Goal: Task Accomplishment & Management: Use online tool/utility

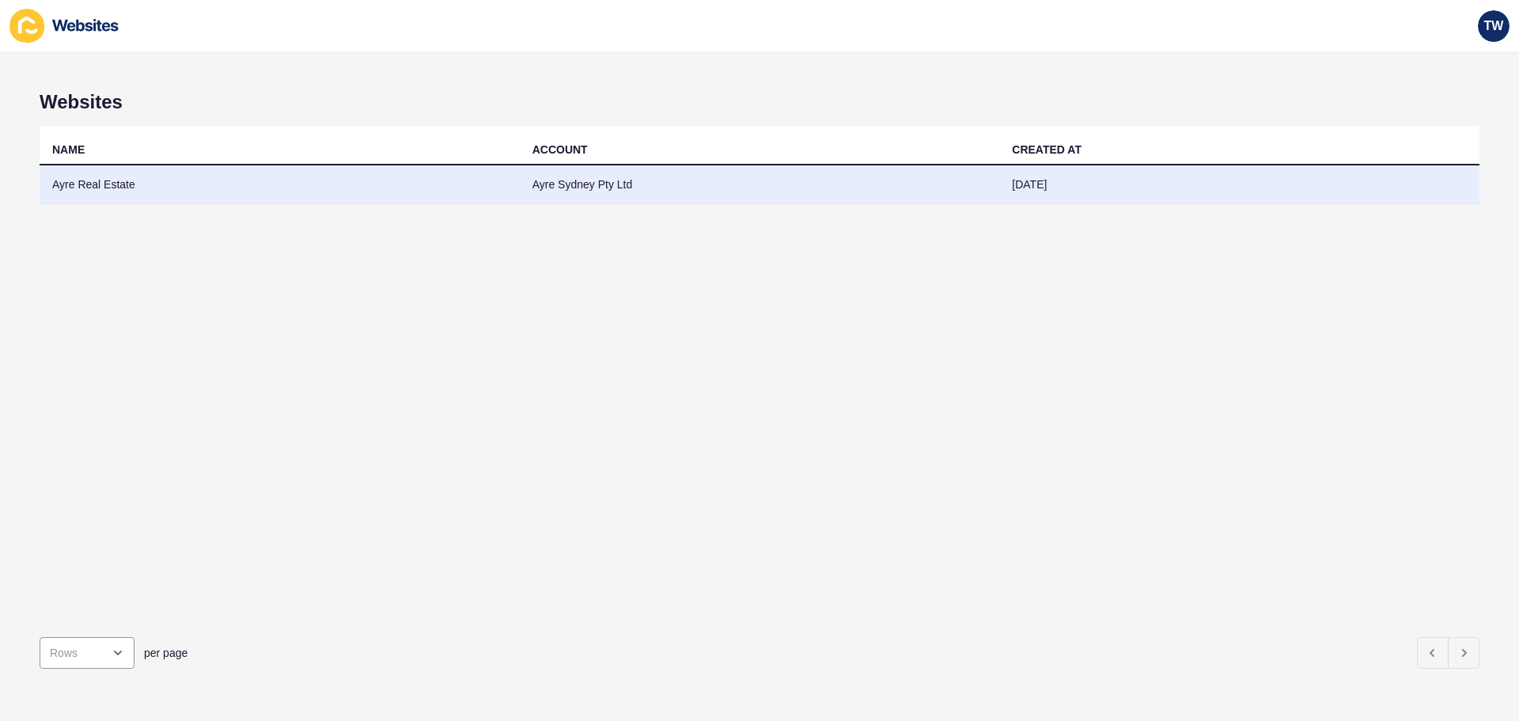
click at [115, 181] on td "Ayre Real Estate" at bounding box center [280, 184] width 480 height 39
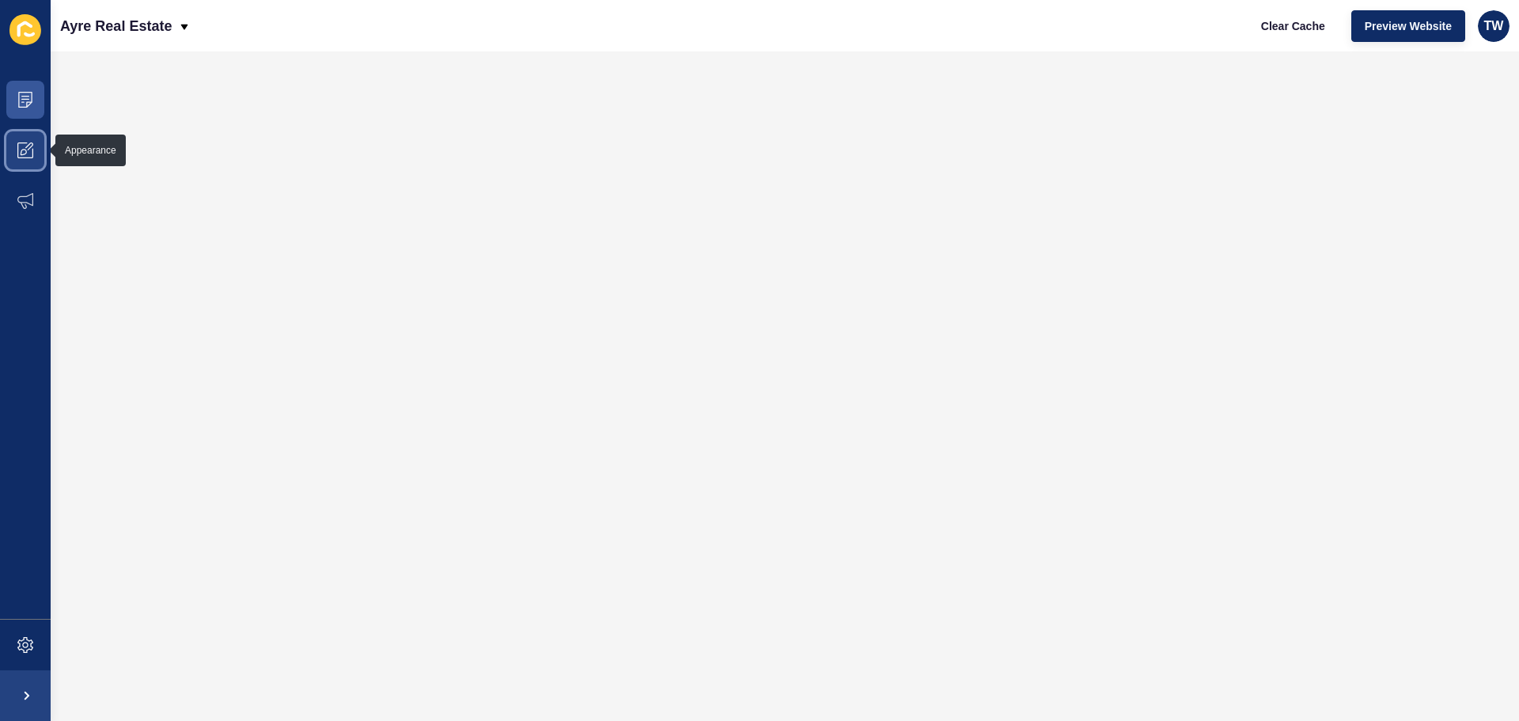
click at [36, 161] on span at bounding box center [25, 150] width 51 height 51
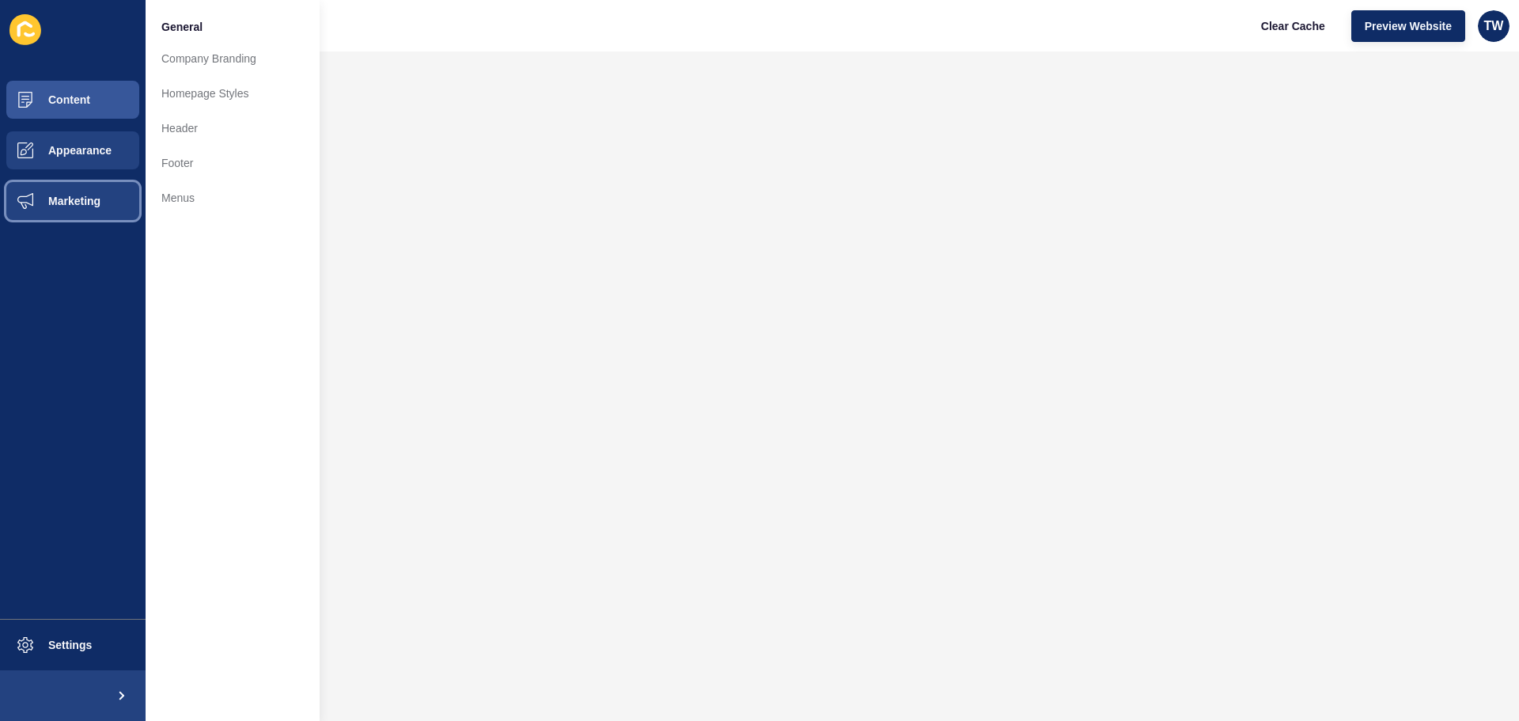
click at [64, 210] on button "Marketing" at bounding box center [73, 201] width 146 height 51
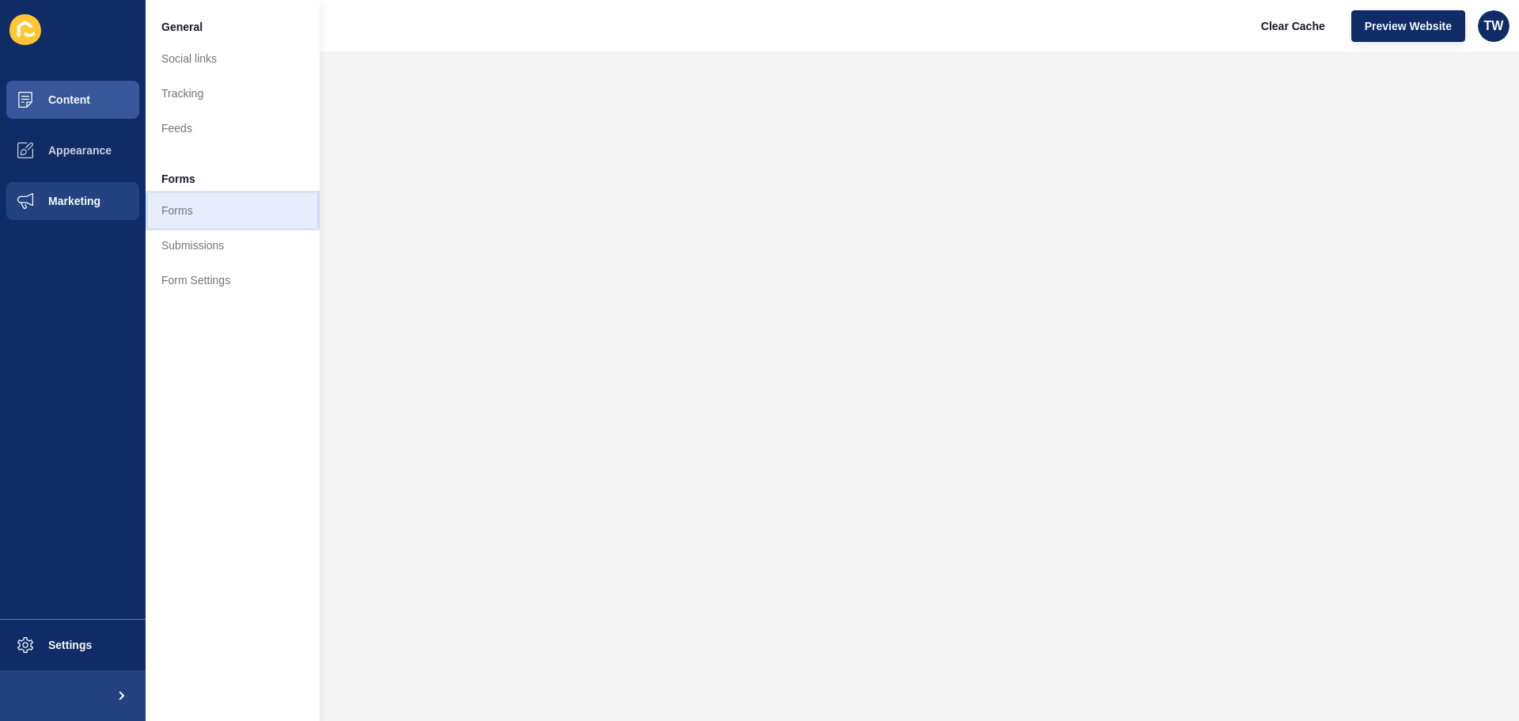
click at [178, 213] on link "Forms" at bounding box center [233, 210] width 174 height 35
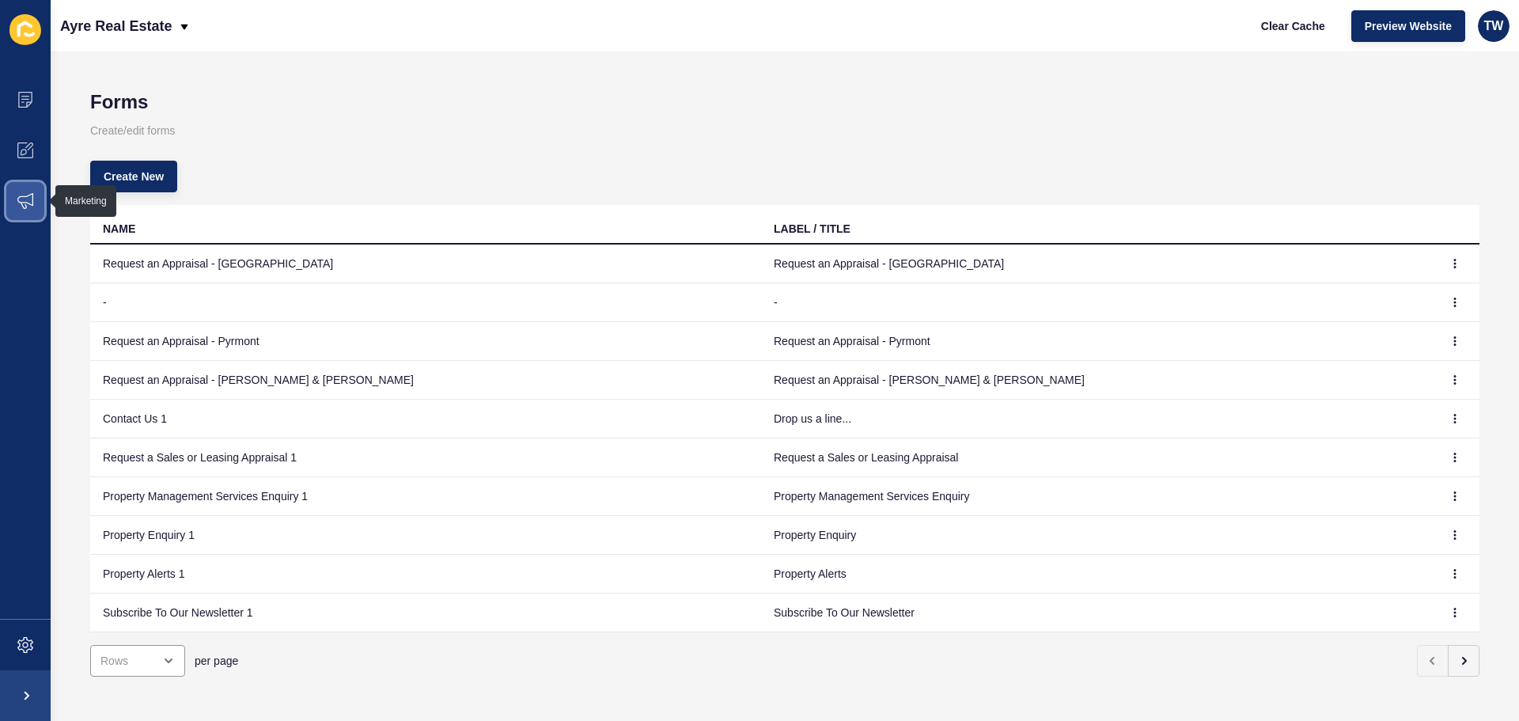
click at [19, 208] on icon at bounding box center [25, 201] width 16 height 16
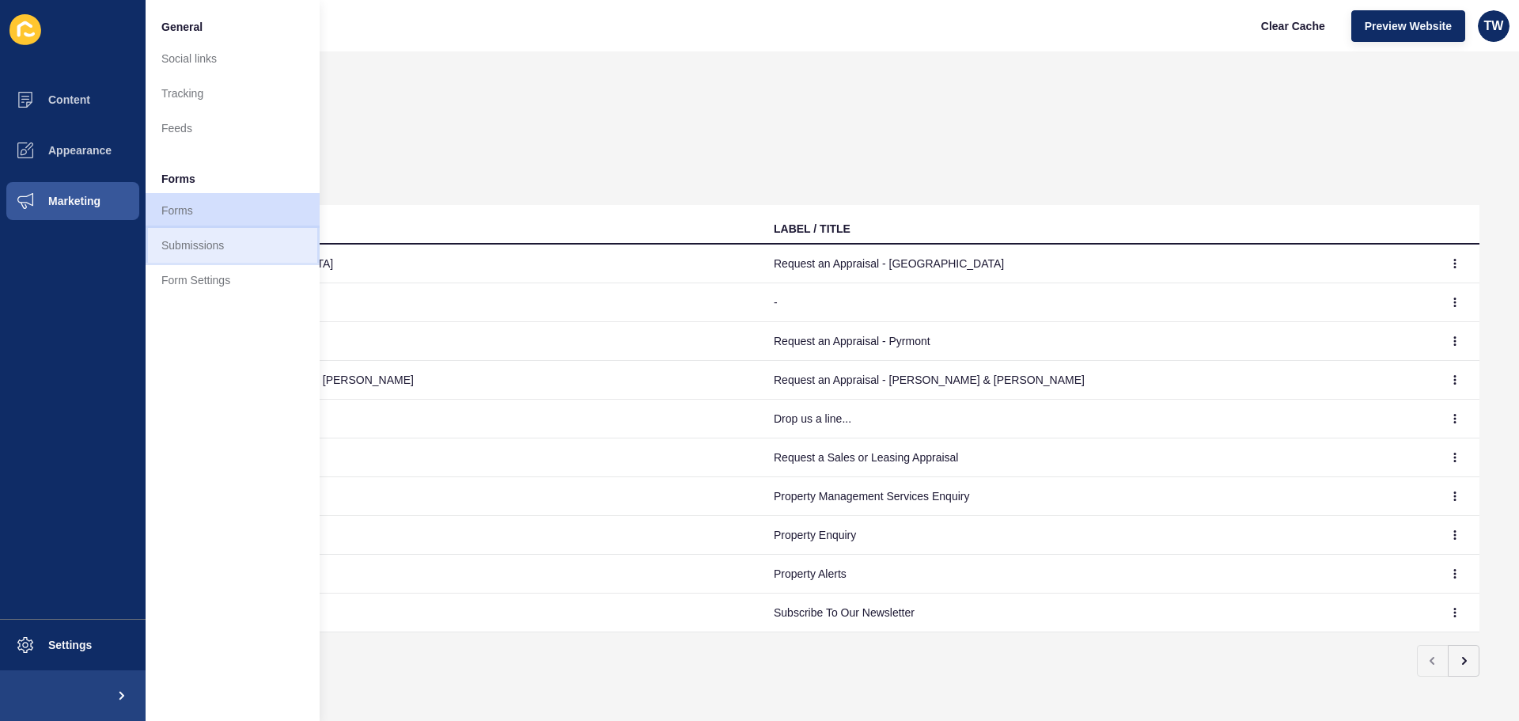
click at [226, 255] on link "Submissions" at bounding box center [233, 245] width 174 height 35
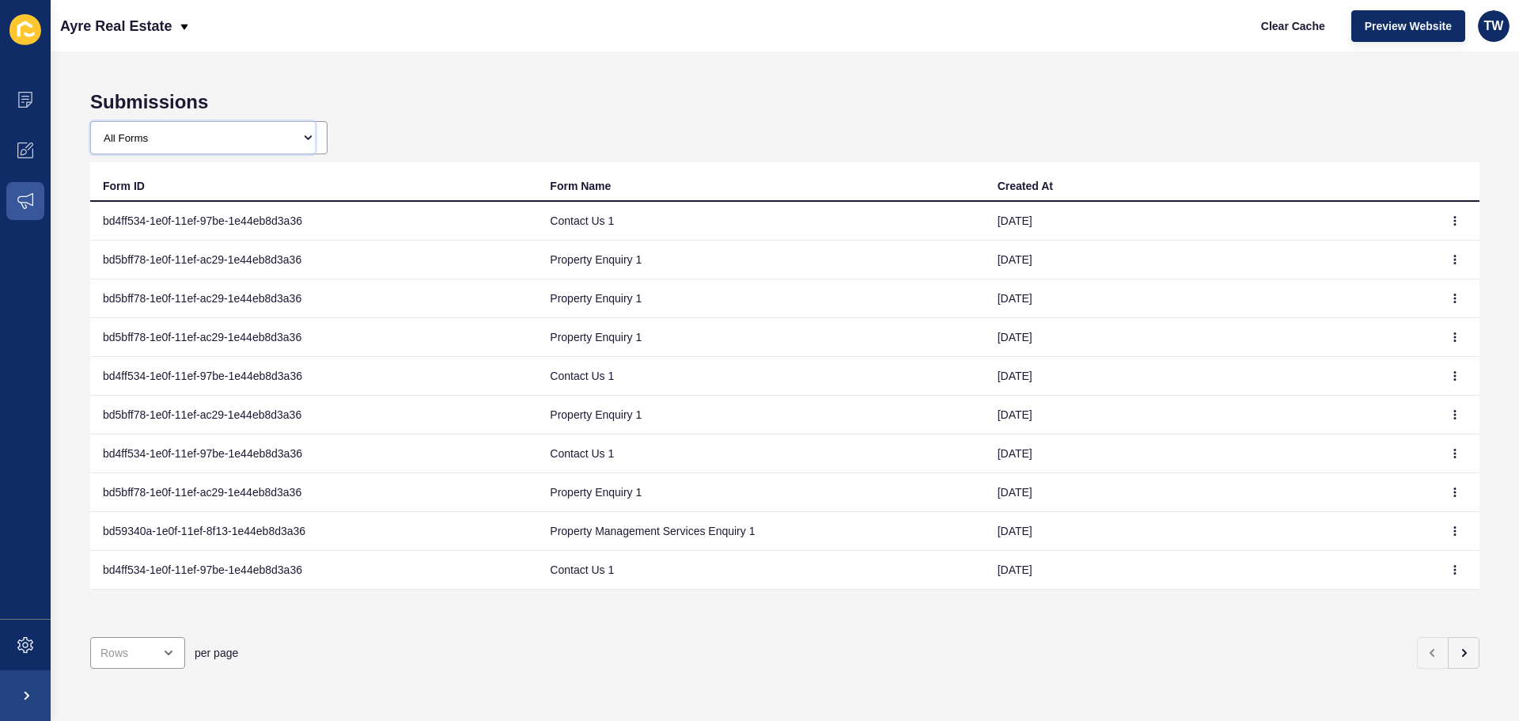
click at [217, 146] on select "All Forms Request an Appraisal - [GEOGRAPHIC_DATA] form Request an Appraisal - …" at bounding box center [203, 138] width 224 height 32
select select "bd7c03d6-1e0f-11ef-995d-1e44eb8d3a36"
click at [91, 122] on select "All Forms Request an Appraisal - [GEOGRAPHIC_DATA] form Request an Appraisal - …" at bounding box center [203, 138] width 224 height 32
click at [1454, 218] on icon "button" at bounding box center [1454, 221] width 1 height 8
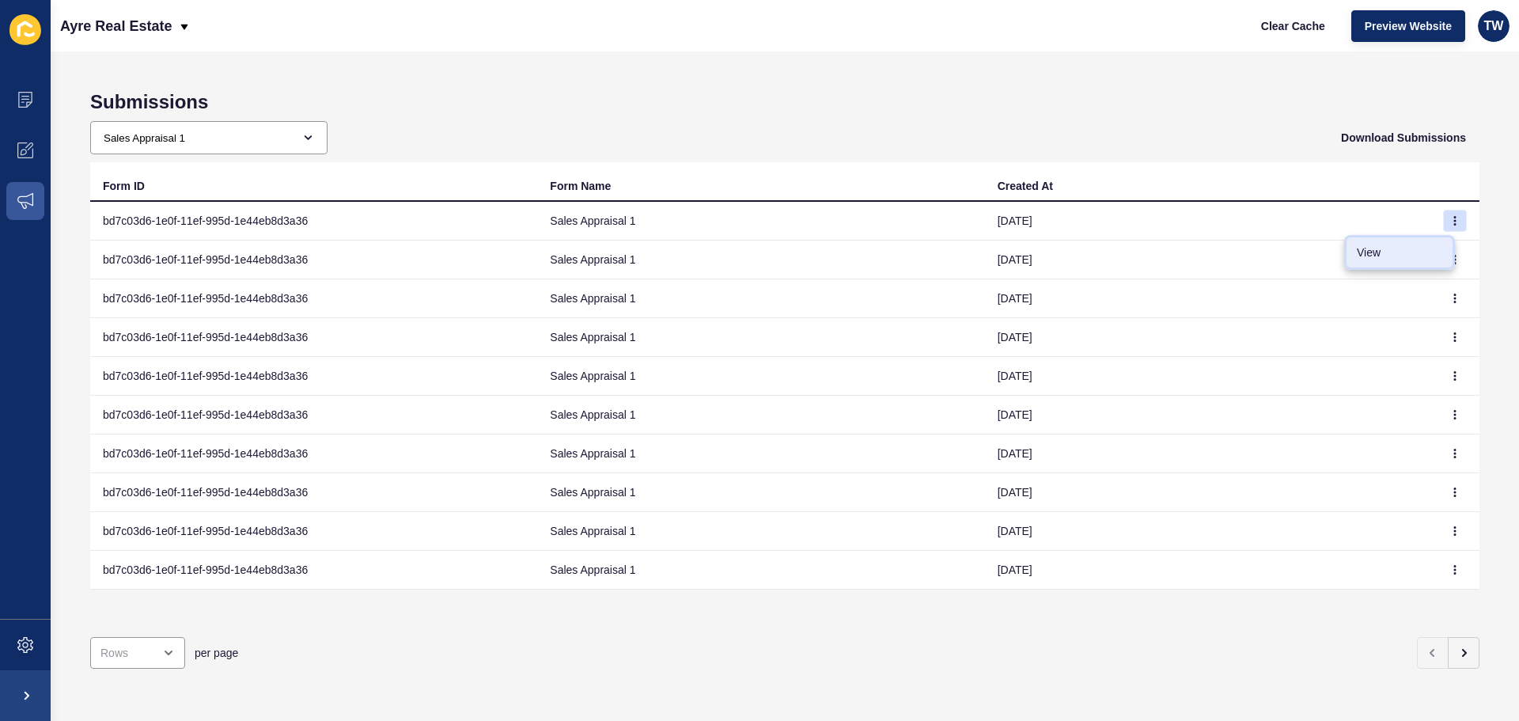
click at [1398, 254] on link "View" at bounding box center [1399, 252] width 111 height 35
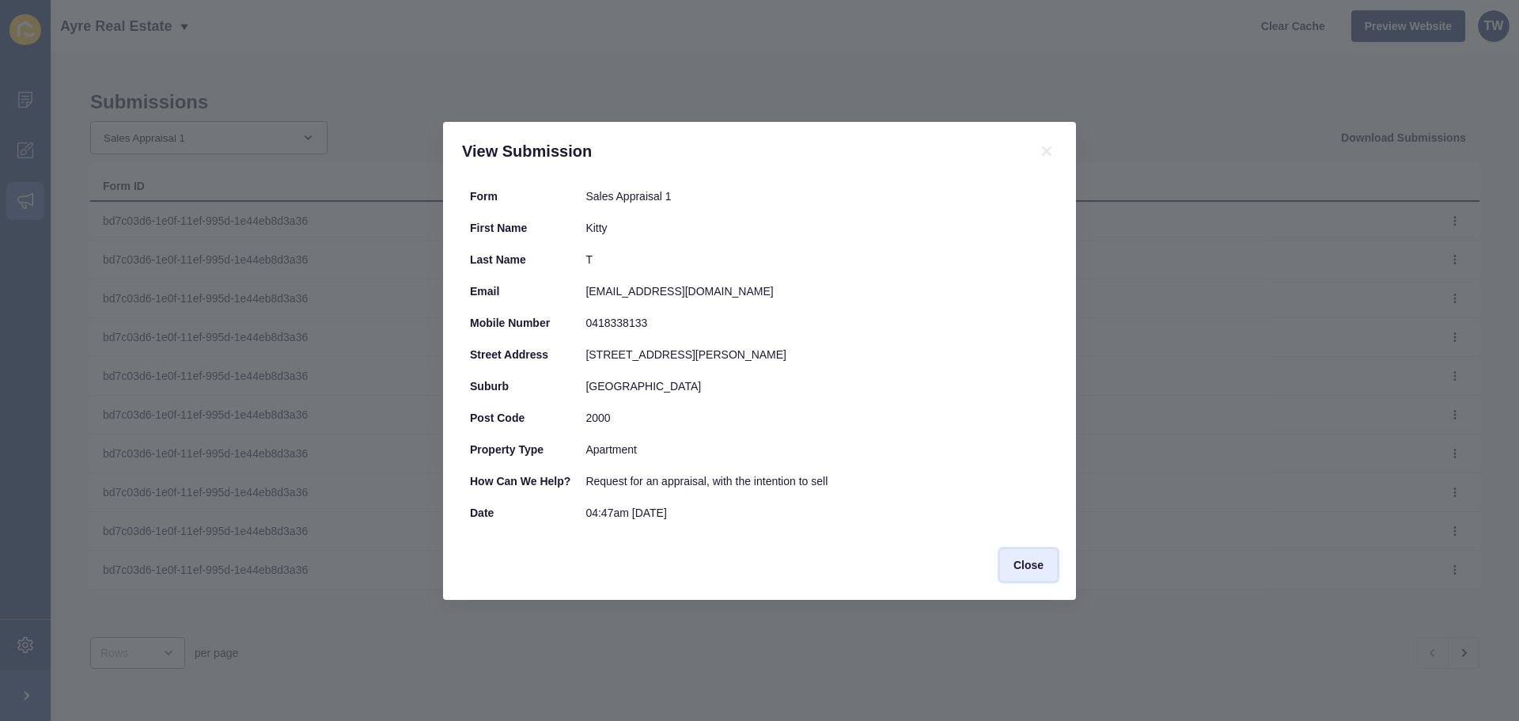
click at [1046, 570] on button "Close" at bounding box center [1028, 565] width 57 height 32
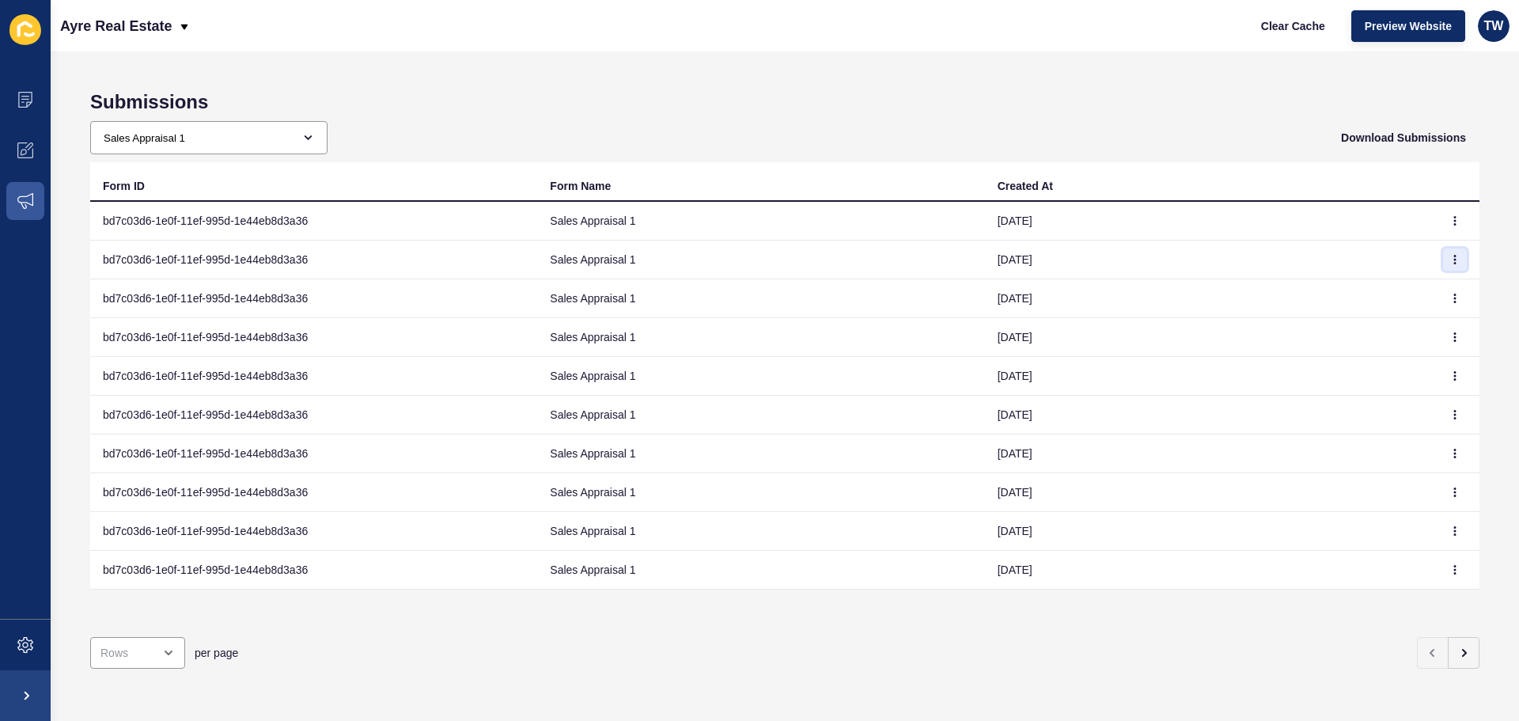
click at [1450, 262] on icon "button" at bounding box center [1454, 259] width 9 height 9
click at [1384, 289] on link "View" at bounding box center [1399, 291] width 111 height 35
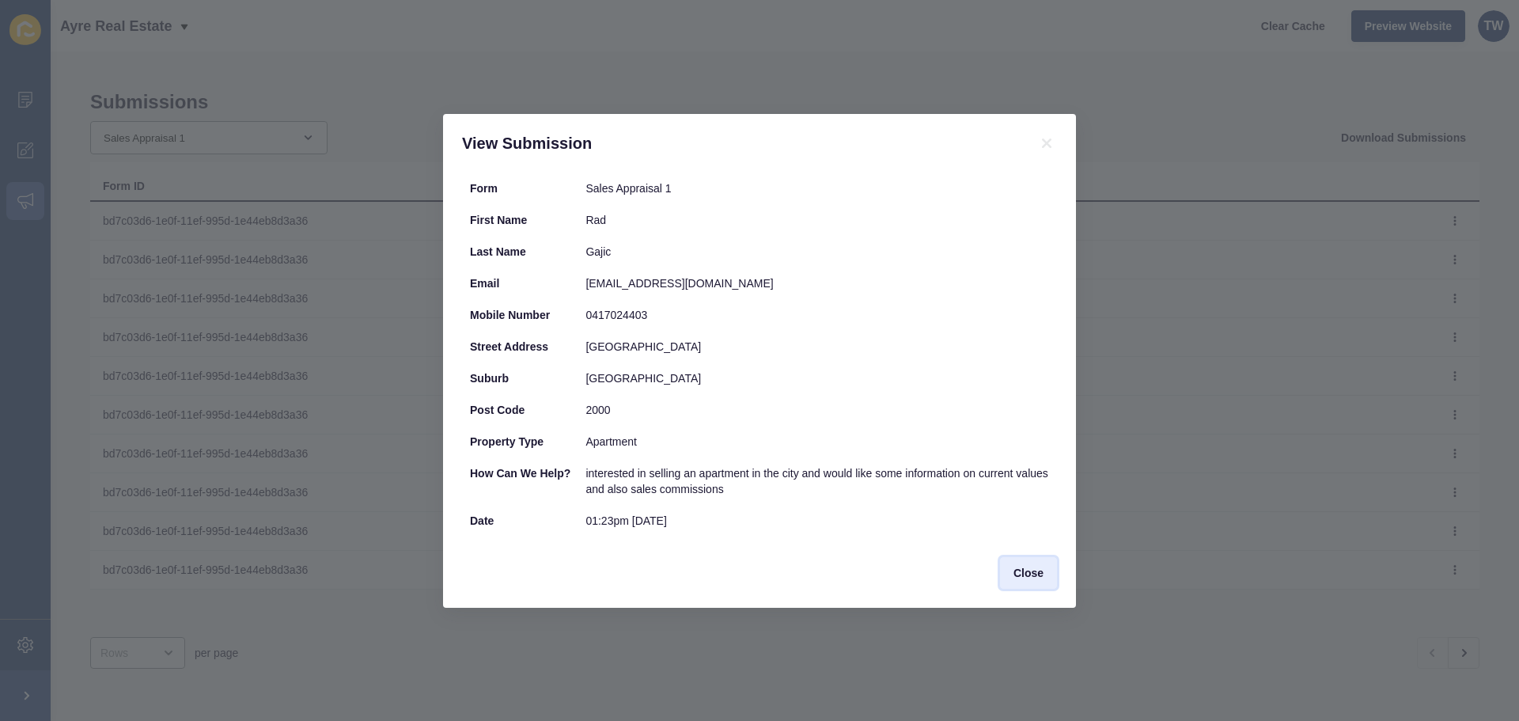
click at [1026, 570] on span "Close" at bounding box center [1028, 573] width 30 height 16
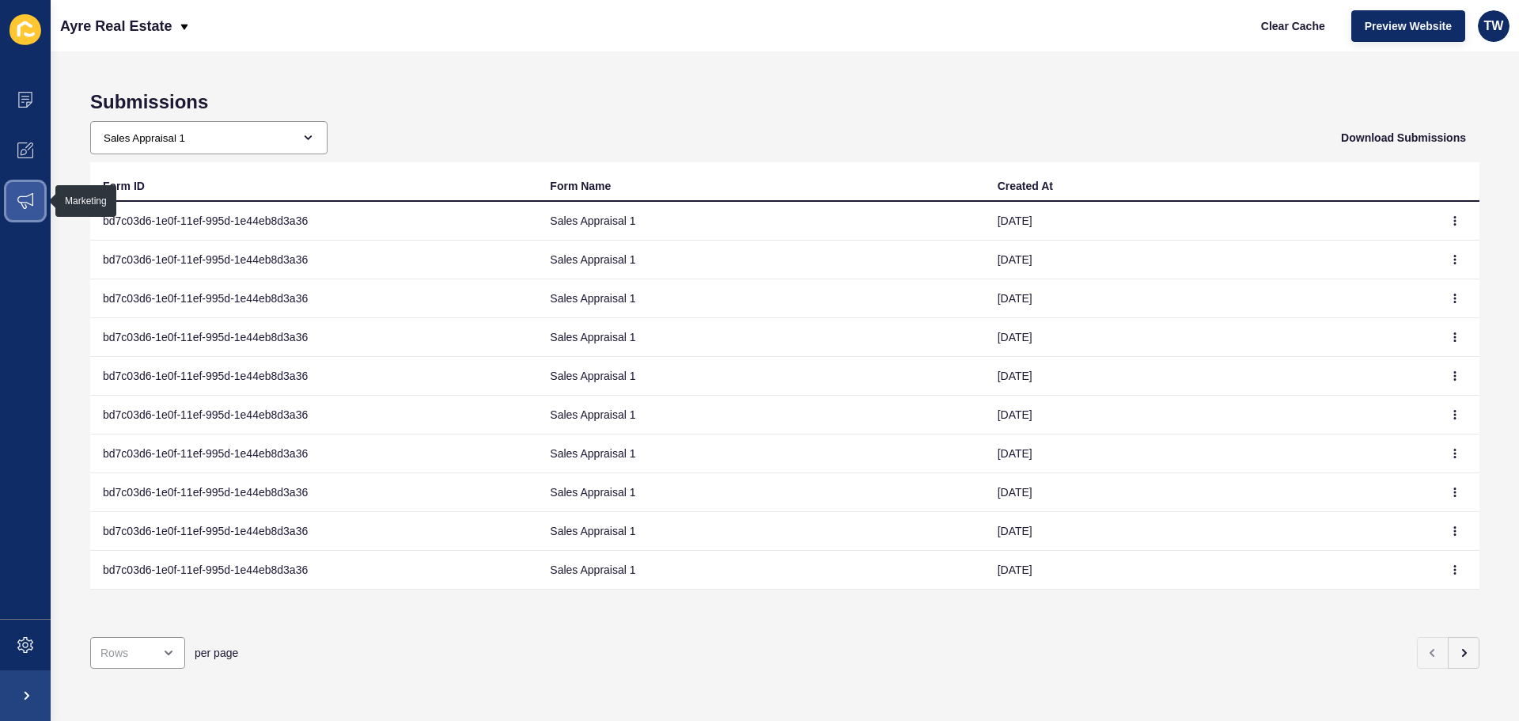
click at [30, 208] on icon at bounding box center [25, 201] width 16 height 16
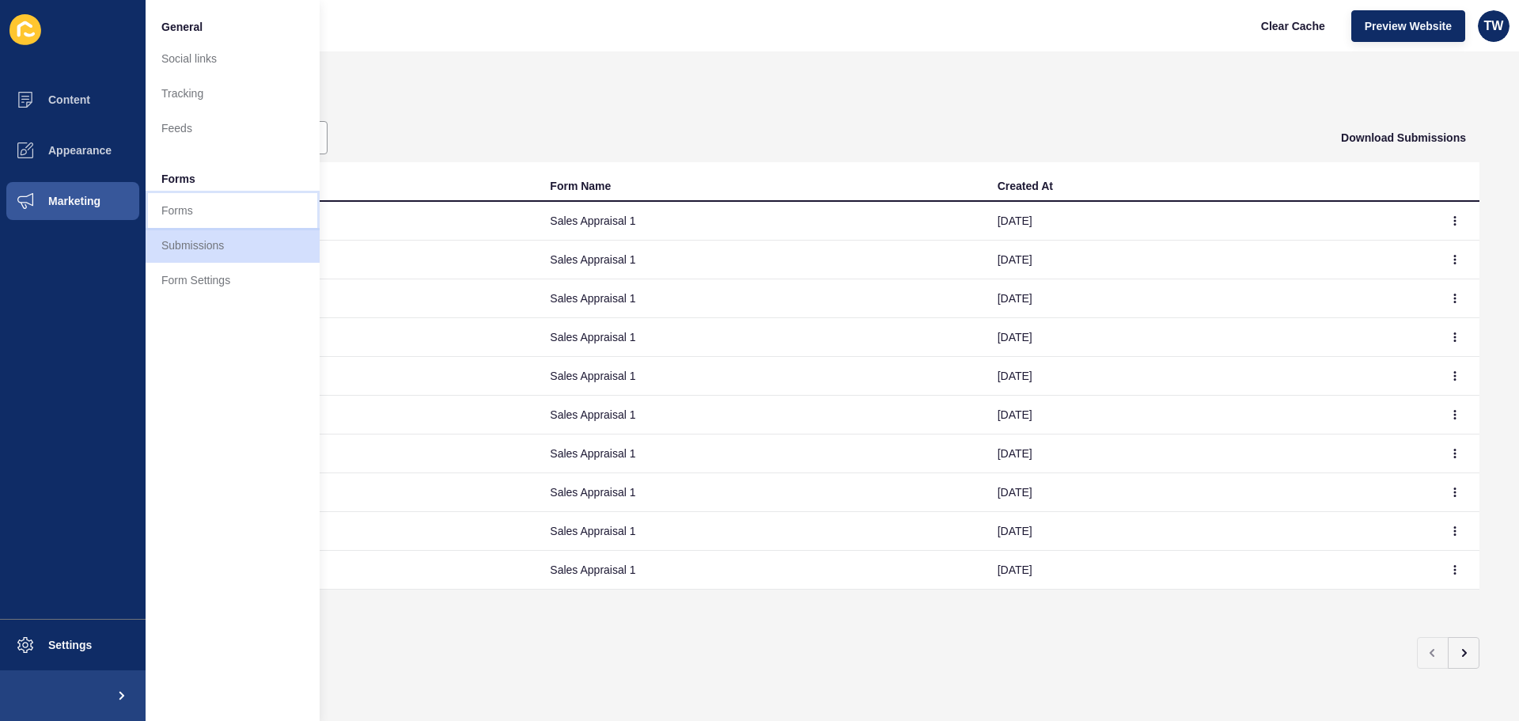
click at [161, 214] on link "Forms" at bounding box center [233, 210] width 174 height 35
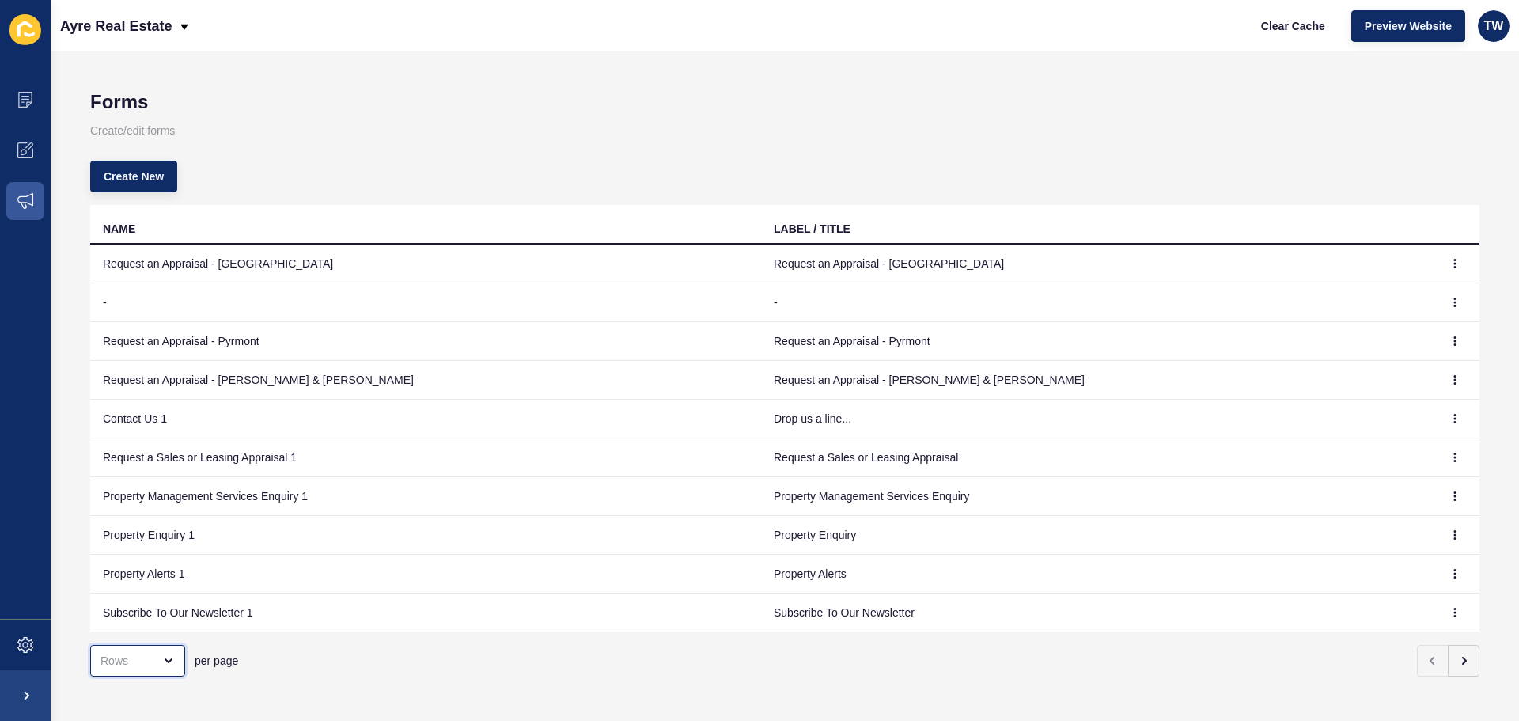
click at [150, 668] on div "open menu" at bounding box center [137, 661] width 95 height 32
click at [148, 586] on div "50 Rows" at bounding box center [142, 586] width 78 height 16
type input "50 Rows"
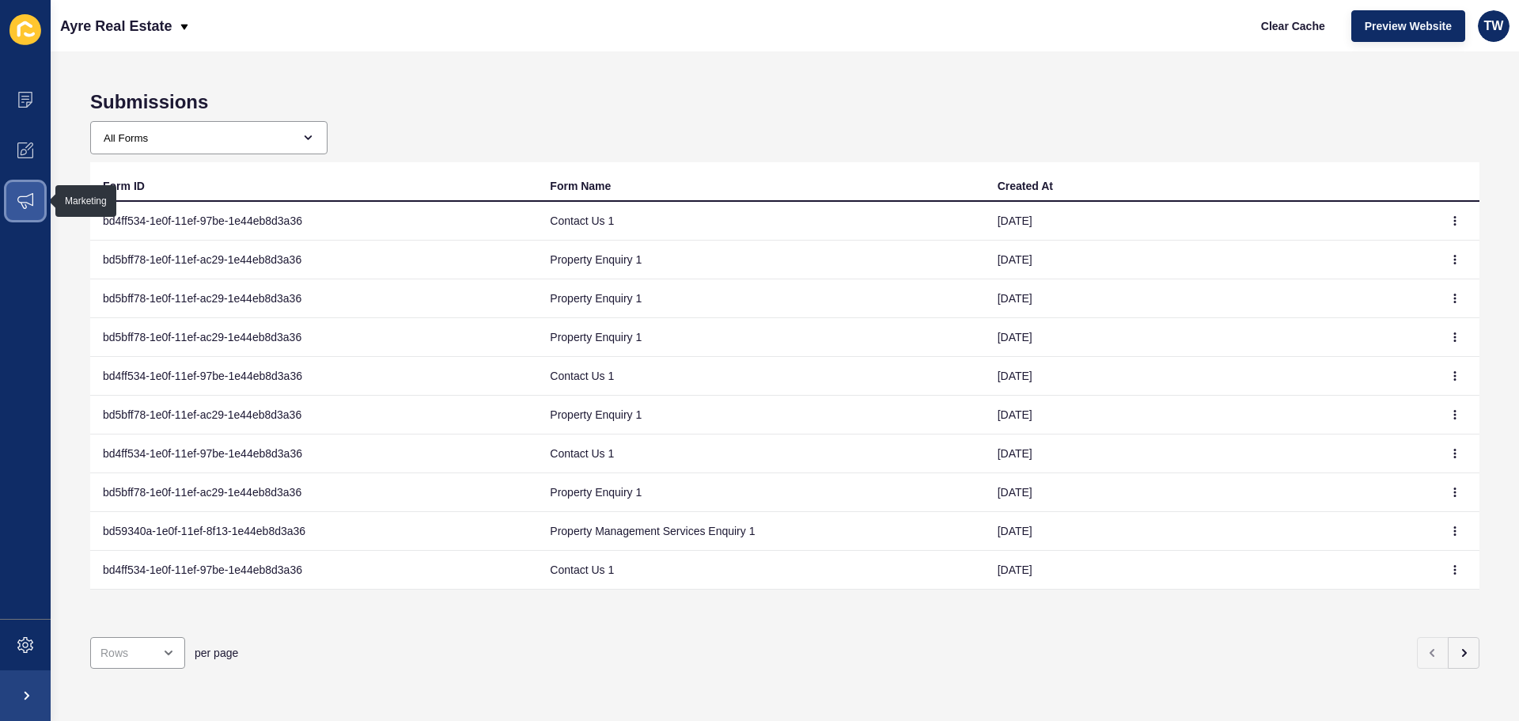
click at [28, 196] on icon at bounding box center [25, 201] width 16 height 16
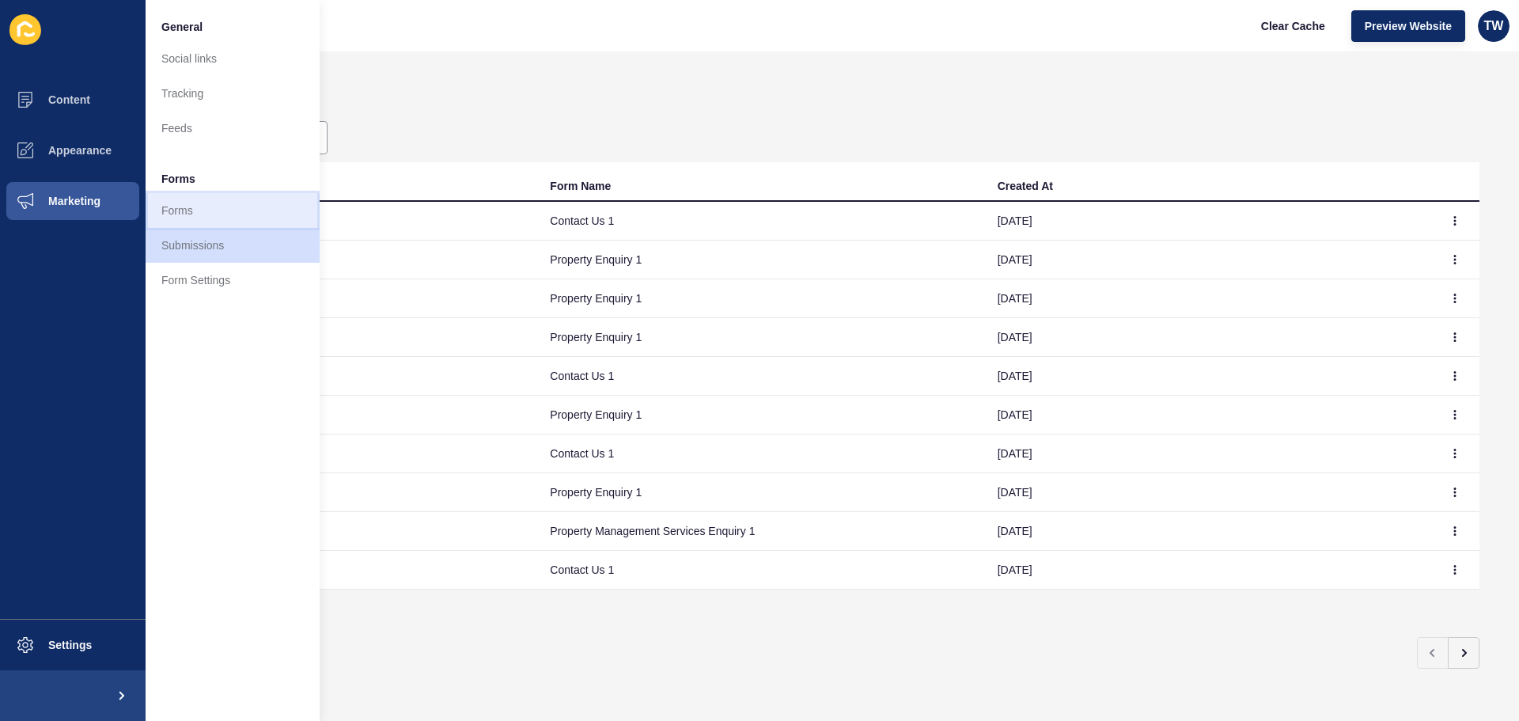
click at [162, 208] on link "Forms" at bounding box center [233, 210] width 174 height 35
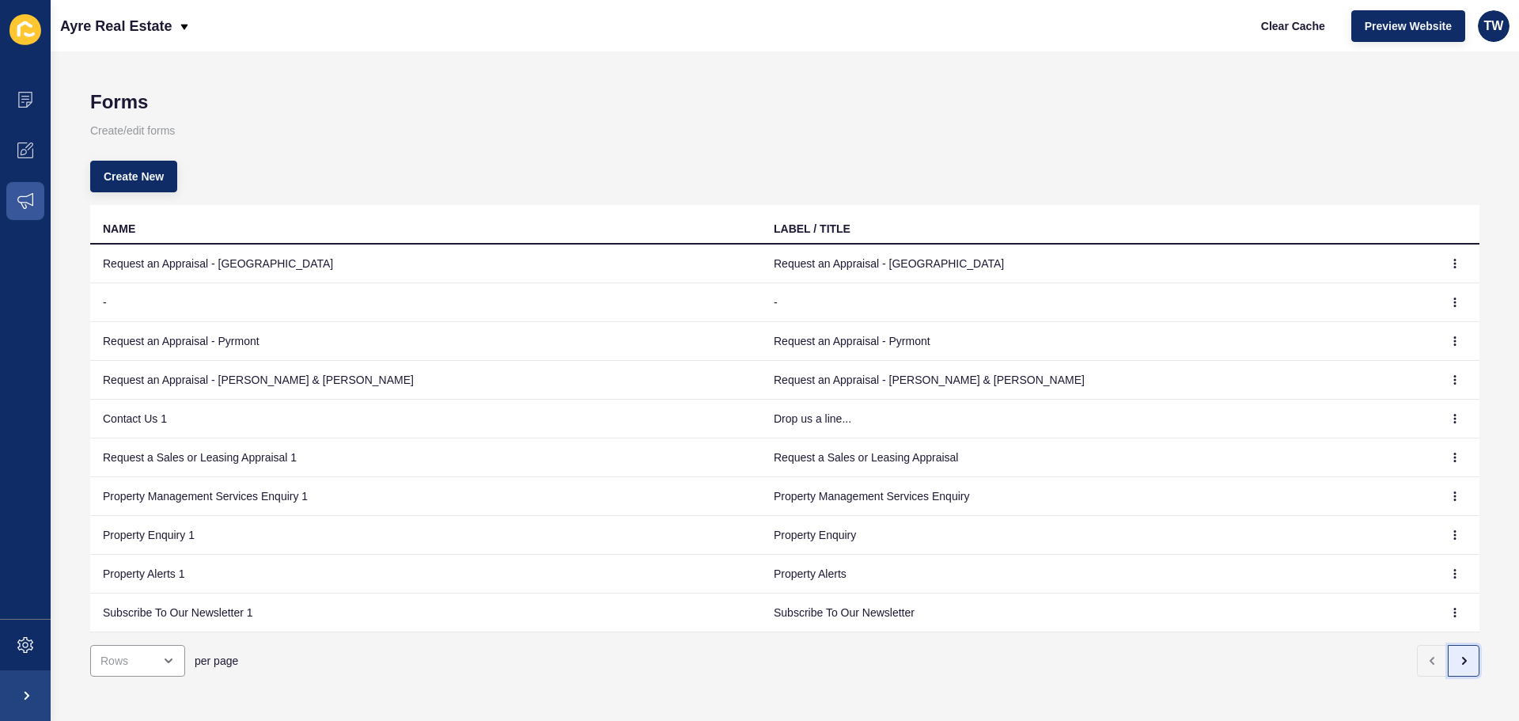
click at [1458, 664] on button "button" at bounding box center [1463, 661] width 32 height 32
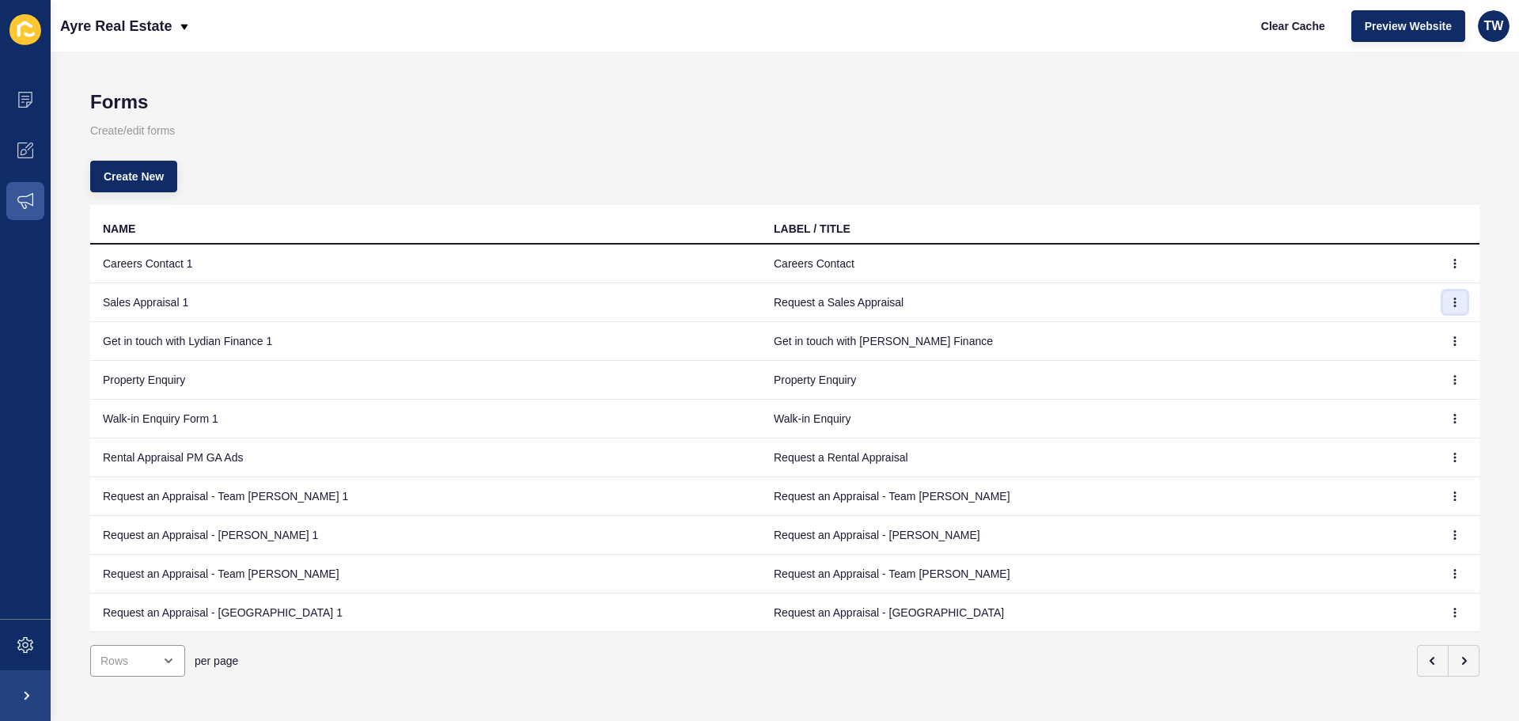
click at [1454, 303] on icon "button" at bounding box center [1454, 302] width 1 height 8
click at [1401, 331] on link "Edit" at bounding box center [1399, 333] width 111 height 35
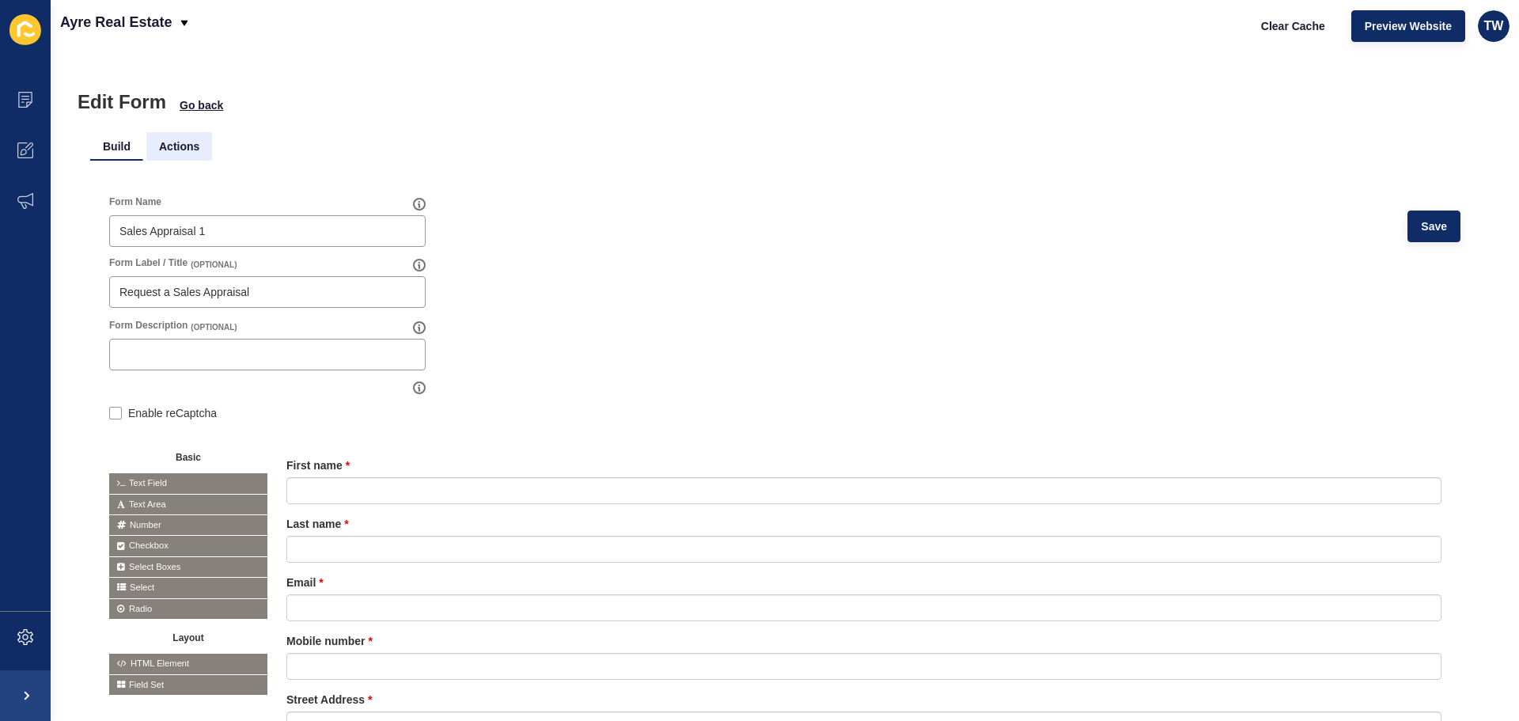
click at [189, 146] on li "Actions" at bounding box center [179, 146] width 66 height 28
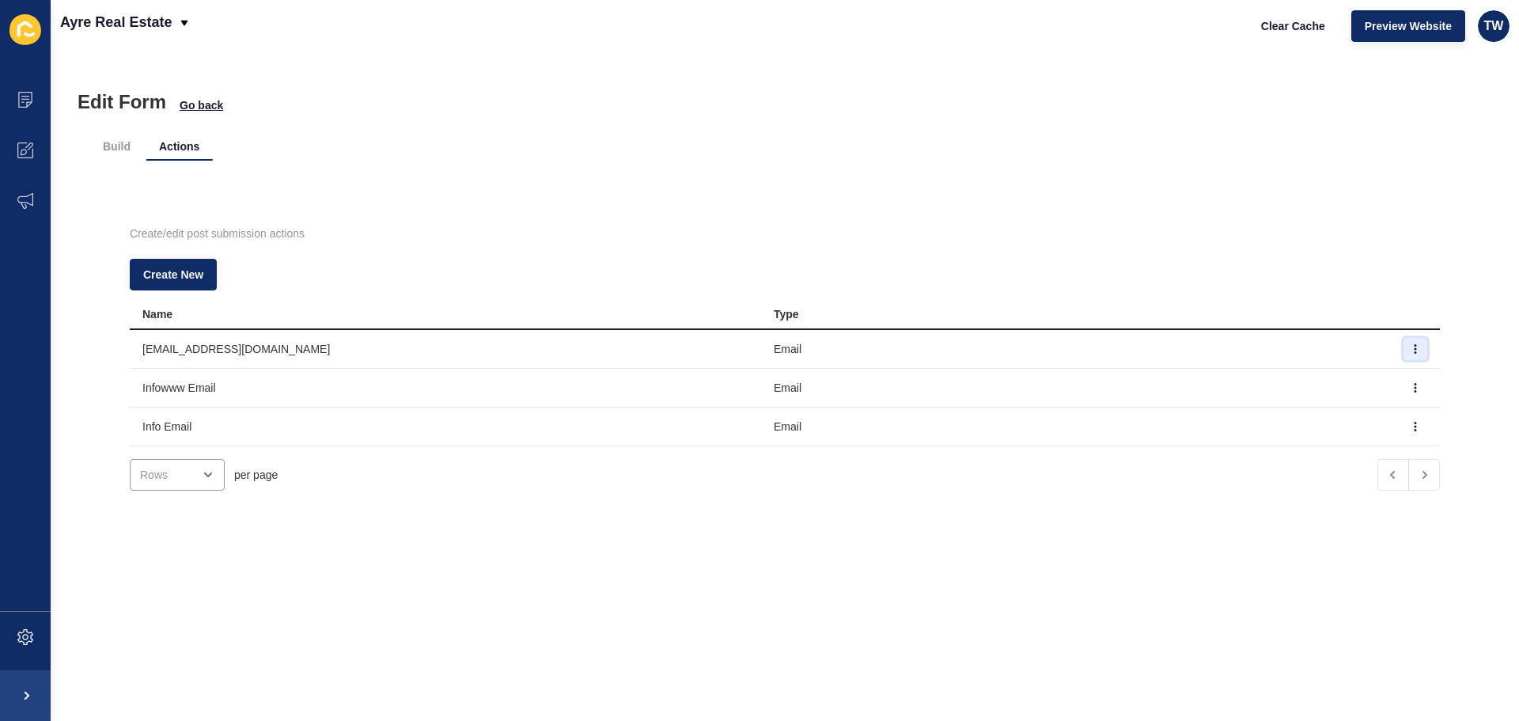
click at [1410, 350] on icon "button" at bounding box center [1414, 348] width 9 height 9
click at [1374, 381] on link "Edit" at bounding box center [1347, 380] width 111 height 35
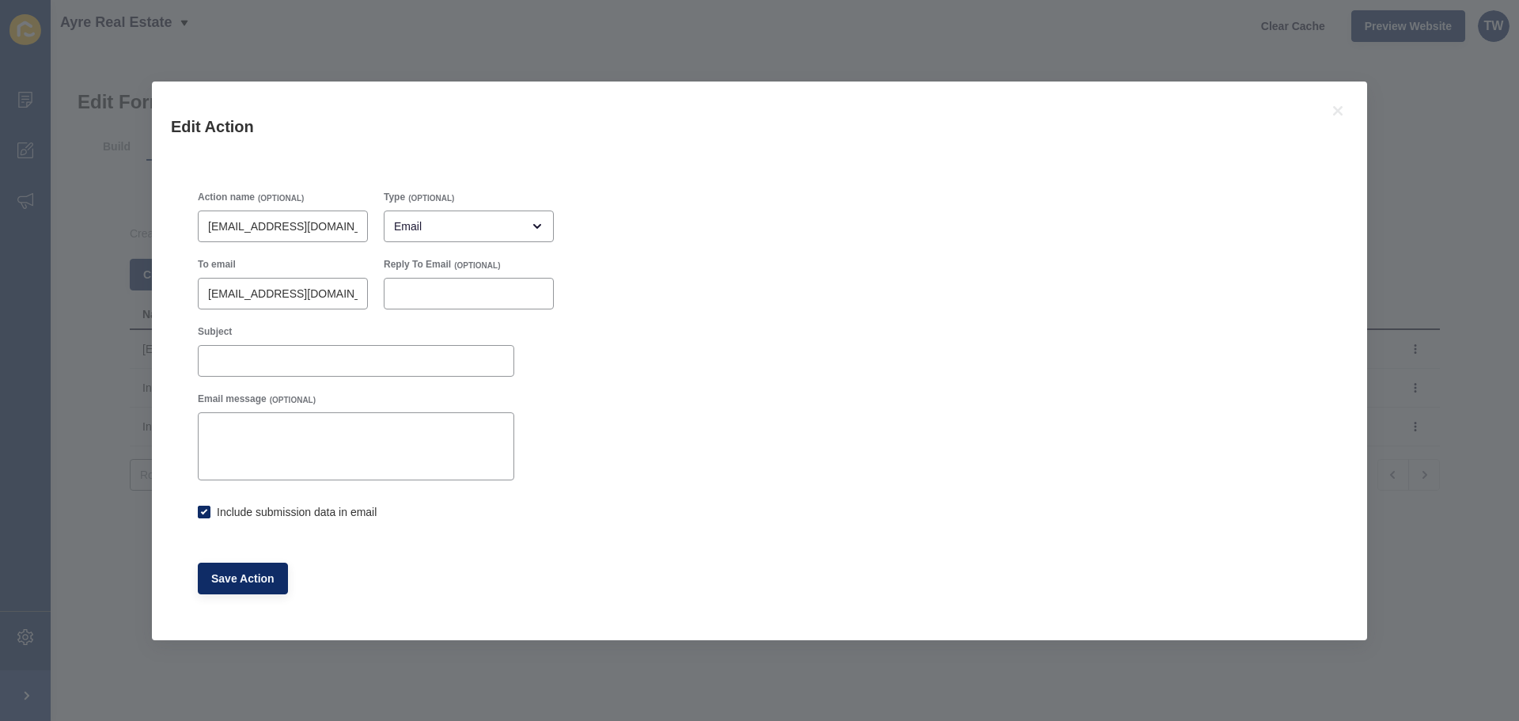
checkbox input "true"
click at [1335, 112] on icon at bounding box center [1337, 110] width 9 height 9
